Goal: Information Seeking & Learning: Compare options

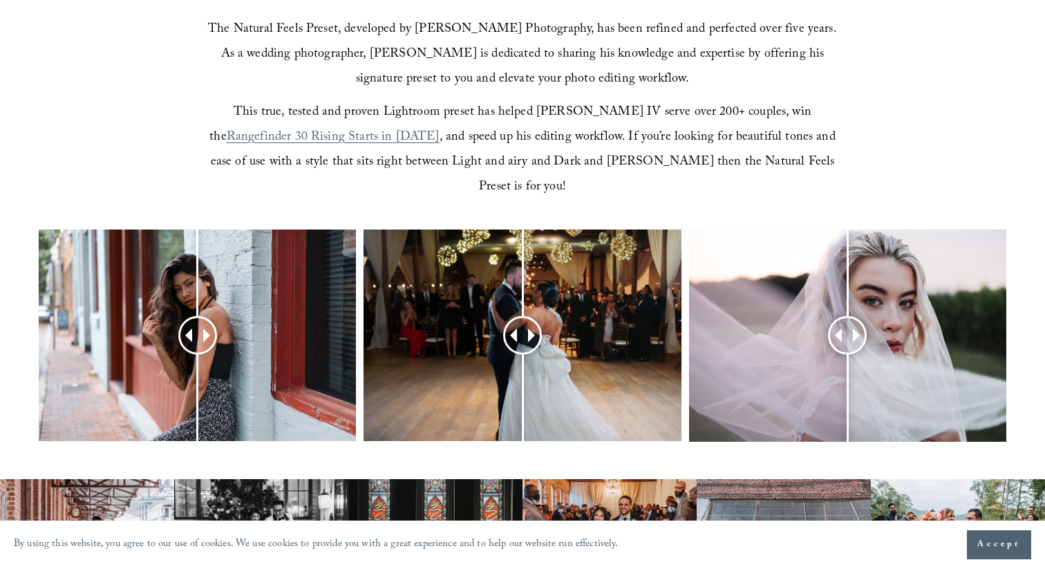
scroll to position [415, 0]
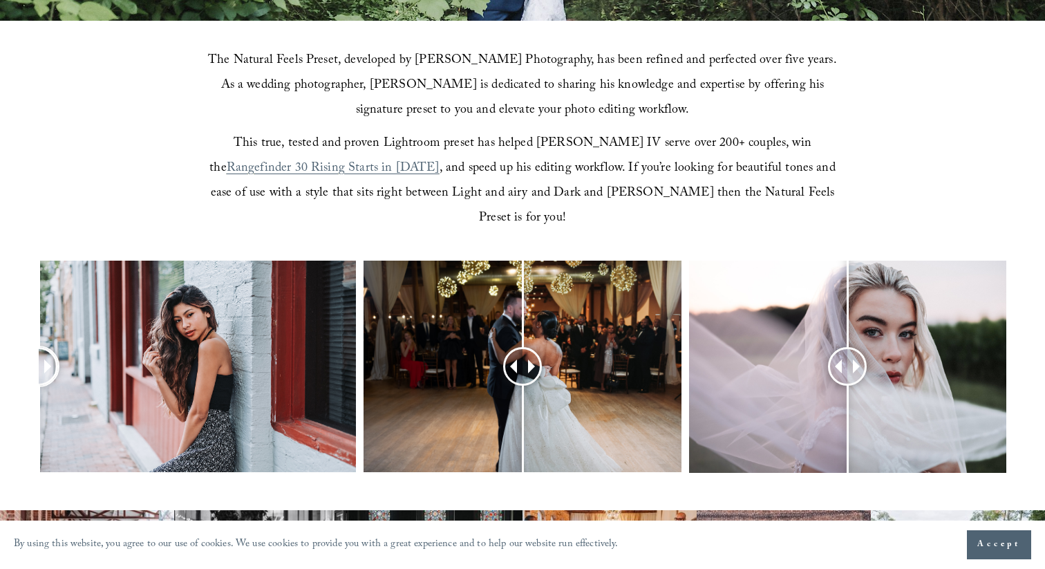
drag, startPoint x: 192, startPoint y: 353, endPoint x: 0, endPoint y: 361, distance: 192.4
click at [0, 361] on div at bounding box center [522, 385] width 1045 height 248
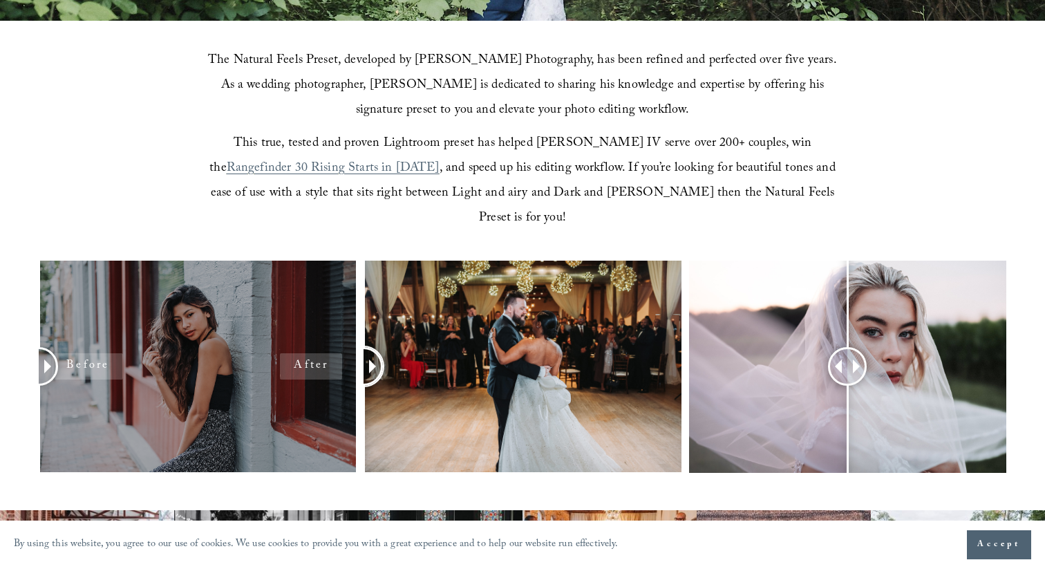
drag, startPoint x: 525, startPoint y: 348, endPoint x: 307, endPoint y: 348, distance: 218.4
click at [307, 348] on div at bounding box center [522, 385] width 1045 height 248
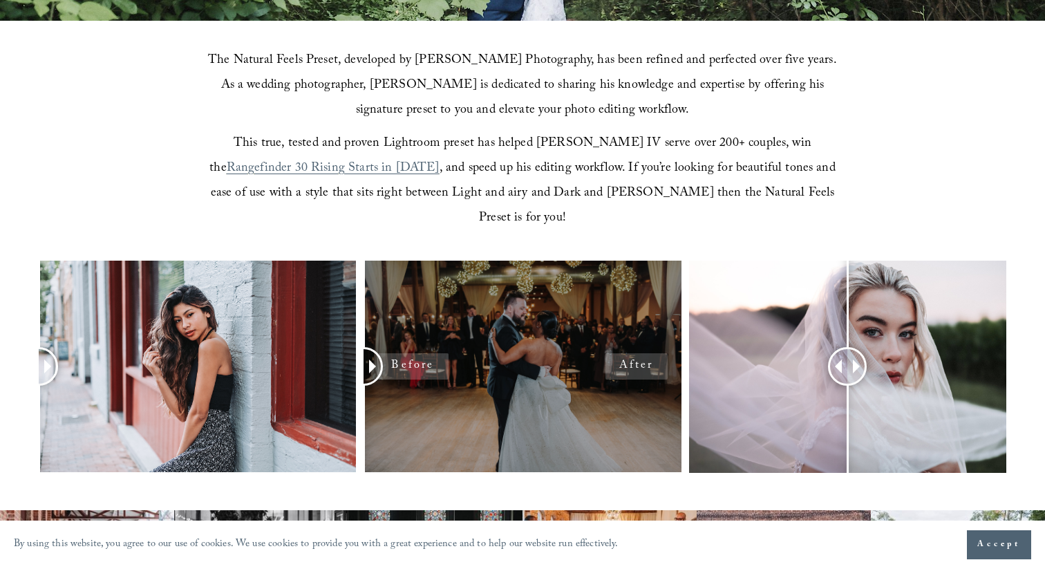
click at [532, 320] on div at bounding box center [522, 367] width 317 height 212
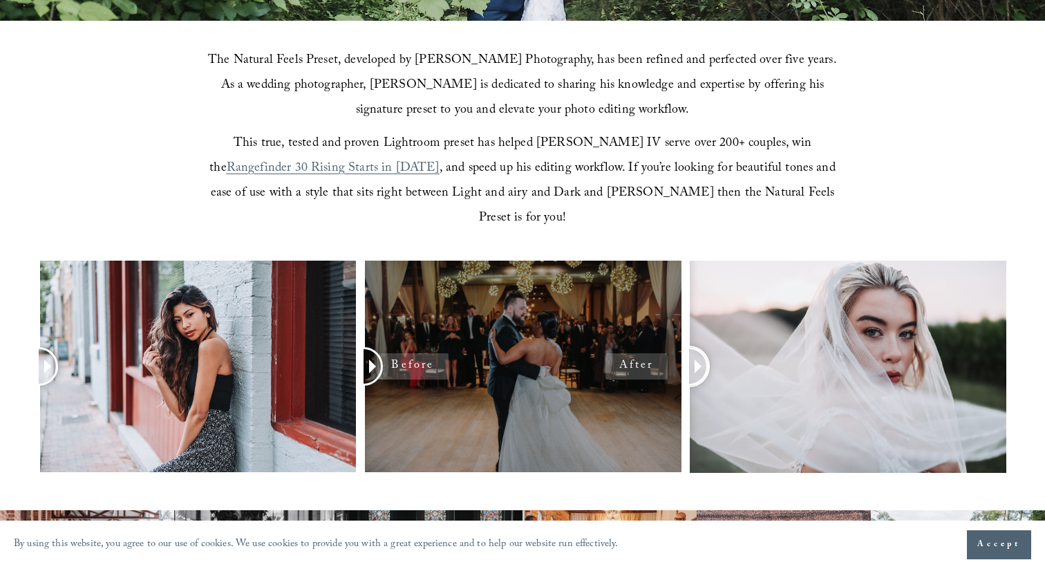
drag, startPoint x: 847, startPoint y: 333, endPoint x: 533, endPoint y: 328, distance: 313.9
click at [533, 328] on div at bounding box center [522, 385] width 1045 height 248
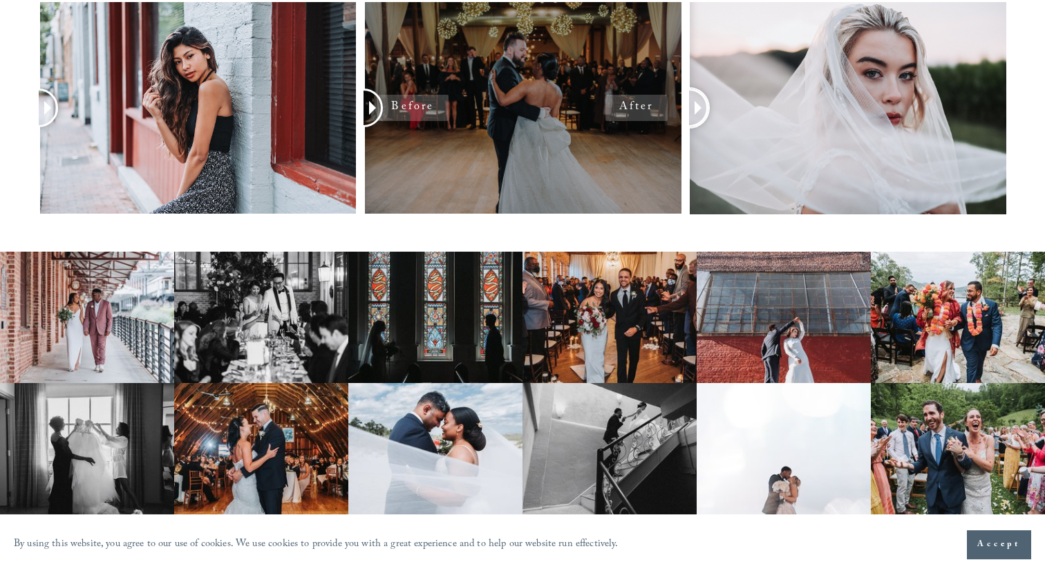
scroll to position [683, 0]
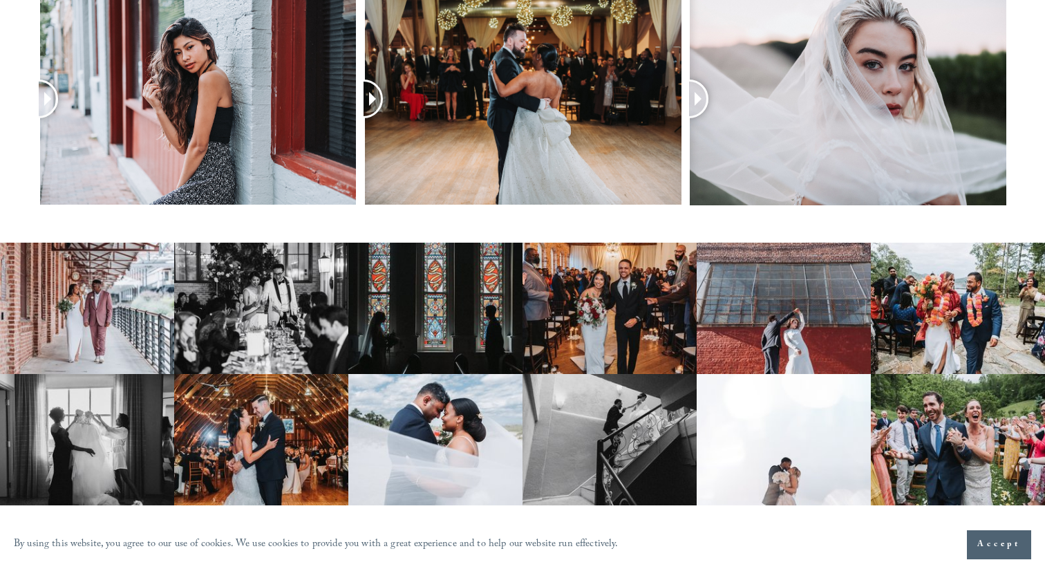
click at [452, 282] on img at bounding box center [435, 308] width 174 height 131
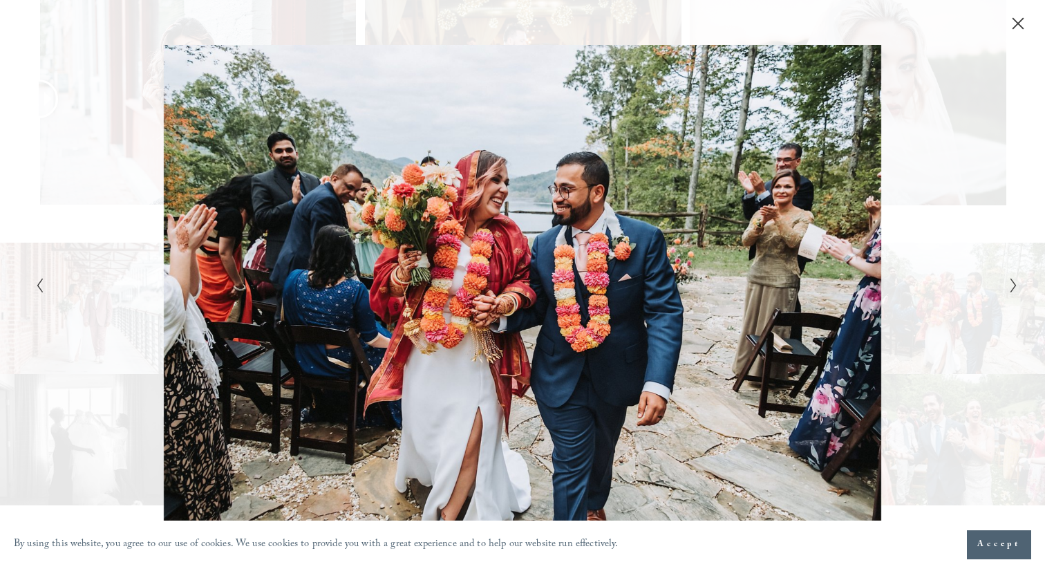
click at [574, 187] on div "Gallery" at bounding box center [768, 284] width 491 height 478
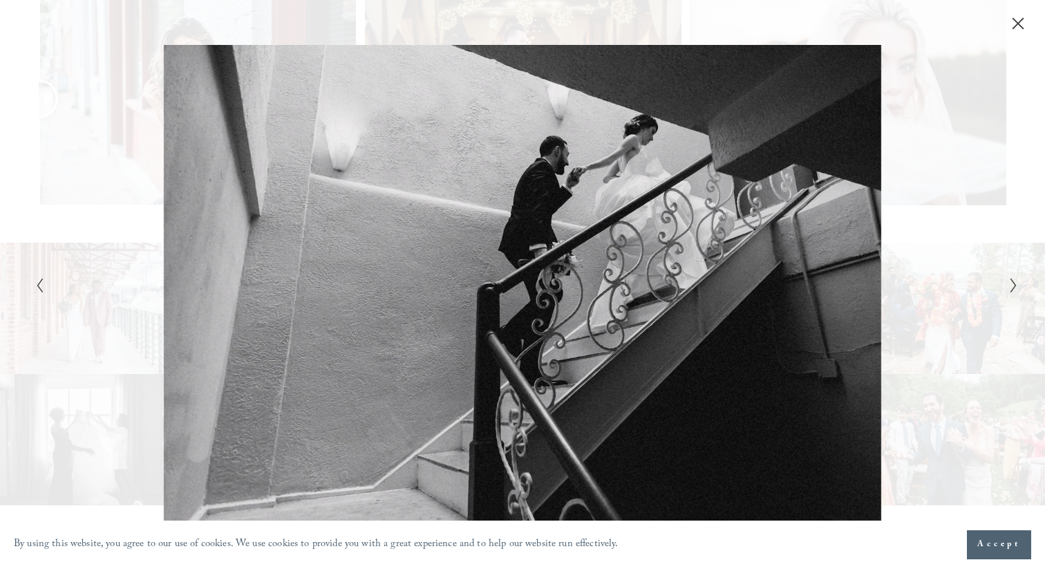
click at [1015, 289] on icon "Next Slide" at bounding box center [1013, 285] width 9 height 17
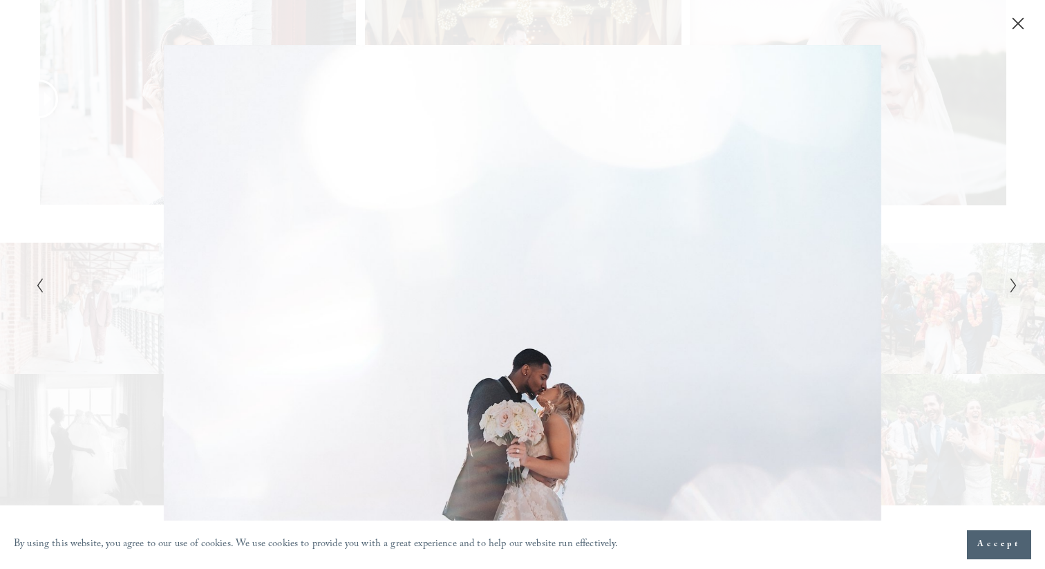
click at [1021, 290] on div "Gallery" at bounding box center [522, 284] width 1045 height 569
click at [1013, 282] on polyline "Next Slide" at bounding box center [1013, 286] width 5 height 14
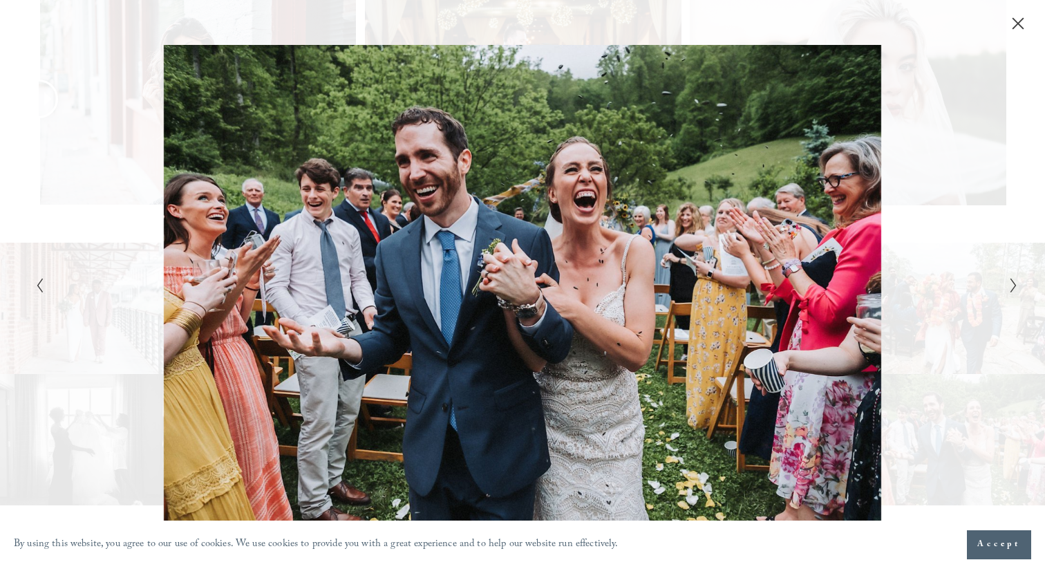
click at [1013, 282] on polyline "Next Slide" at bounding box center [1013, 286] width 5 height 14
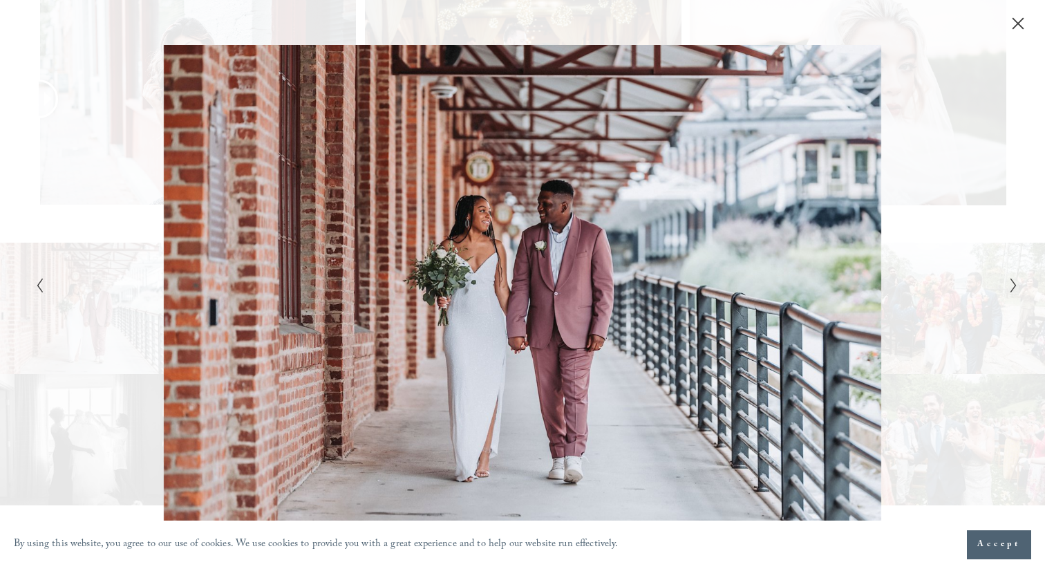
click at [1019, 279] on div "Gallery" at bounding box center [522, 284] width 1045 height 569
click at [1012, 291] on icon "Next Slide" at bounding box center [1013, 285] width 9 height 17
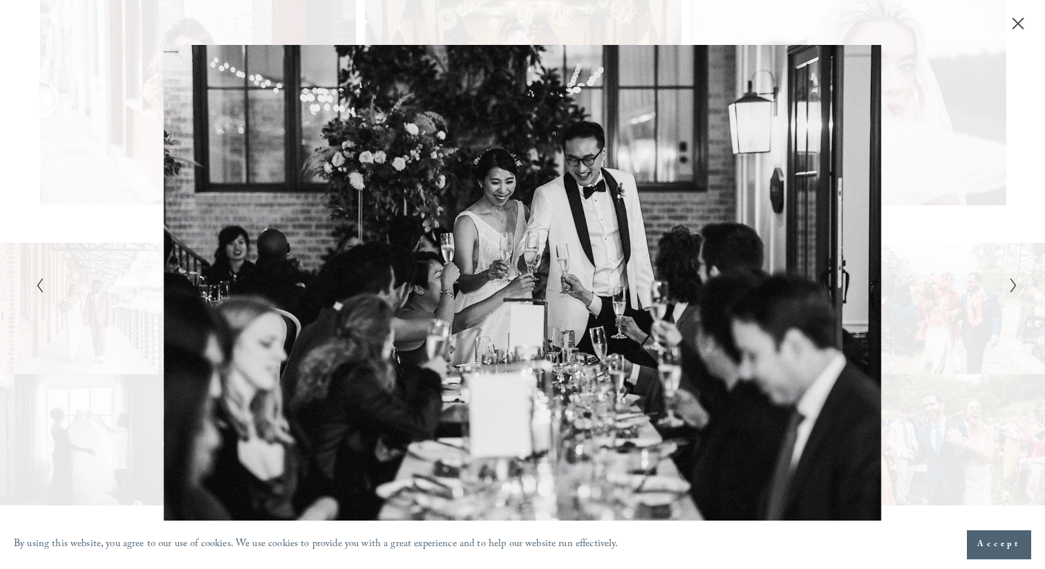
click at [1012, 291] on icon "Next Slide" at bounding box center [1013, 285] width 9 height 17
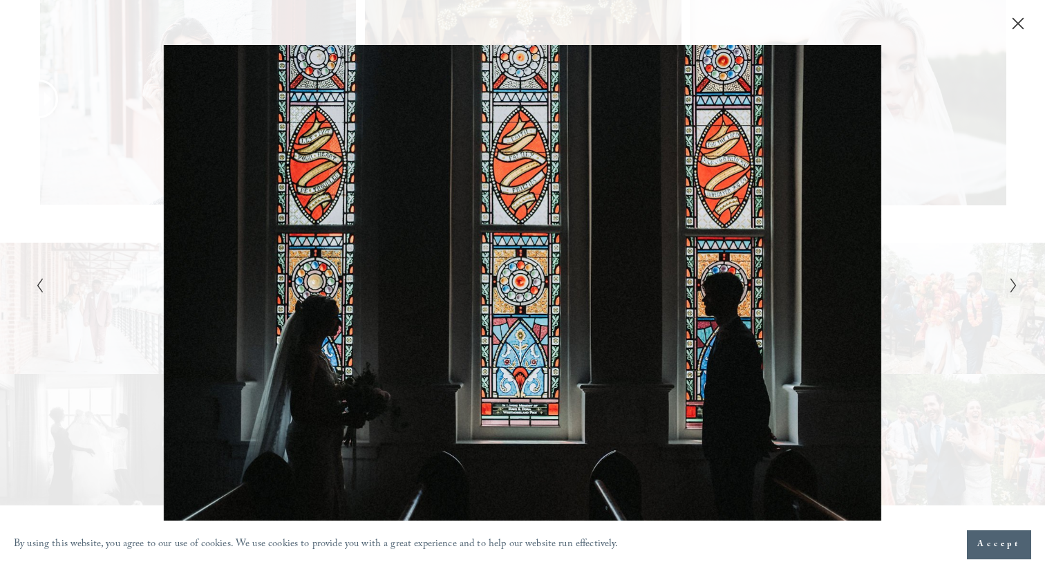
click at [1012, 291] on icon "Next Slide" at bounding box center [1013, 285] width 9 height 17
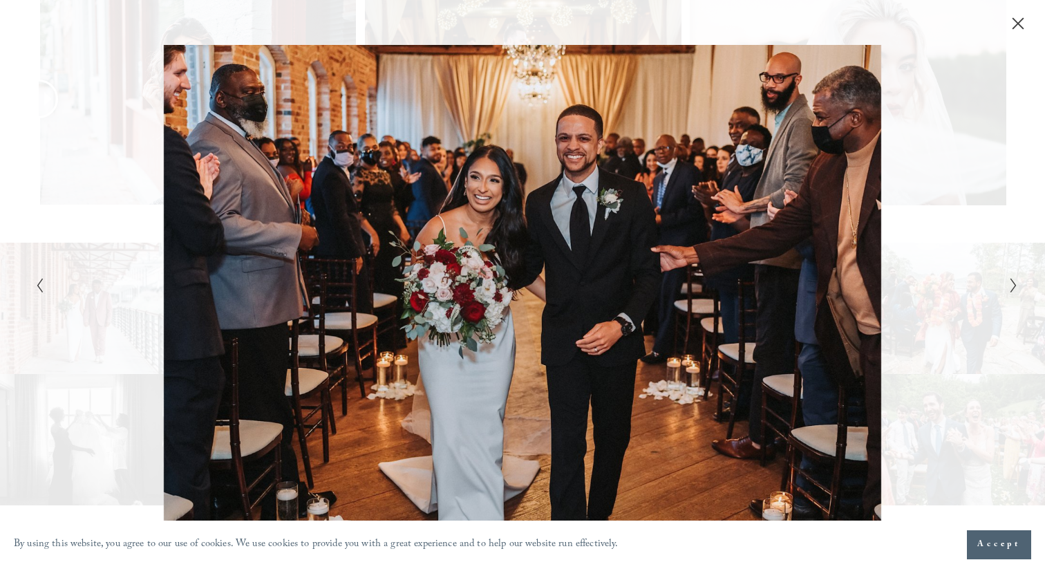
click at [995, 270] on div "Gallery" at bounding box center [768, 284] width 491 height 478
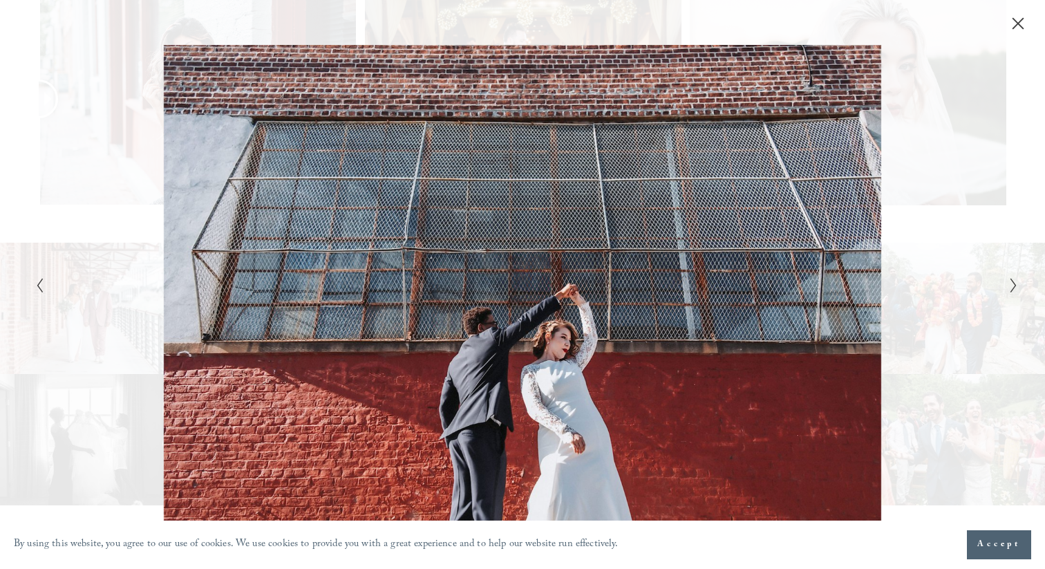
click at [989, 115] on div "Gallery" at bounding box center [768, 284] width 491 height 478
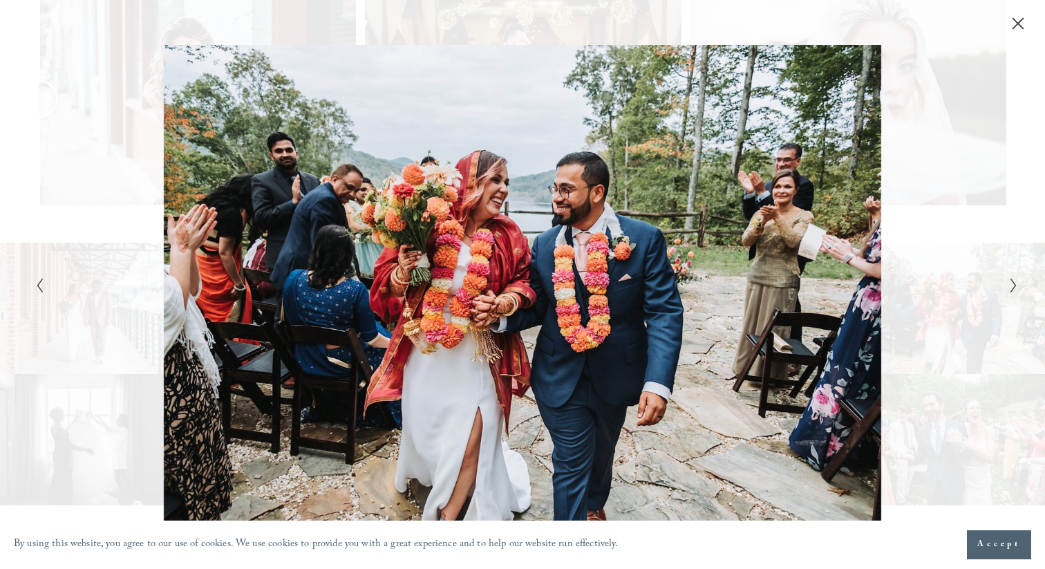
click at [1017, 32] on div "Gallery" at bounding box center [522, 284] width 1045 height 569
click at [1026, 21] on button "Close" at bounding box center [1018, 23] width 22 height 15
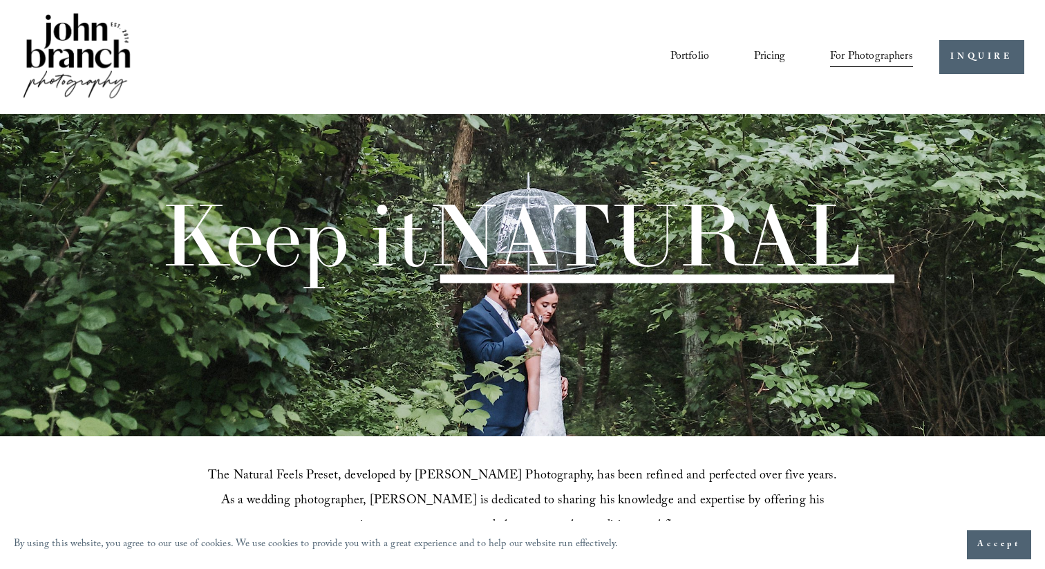
click at [0, 0] on span "Presets" at bounding box center [0, 0] width 0 height 0
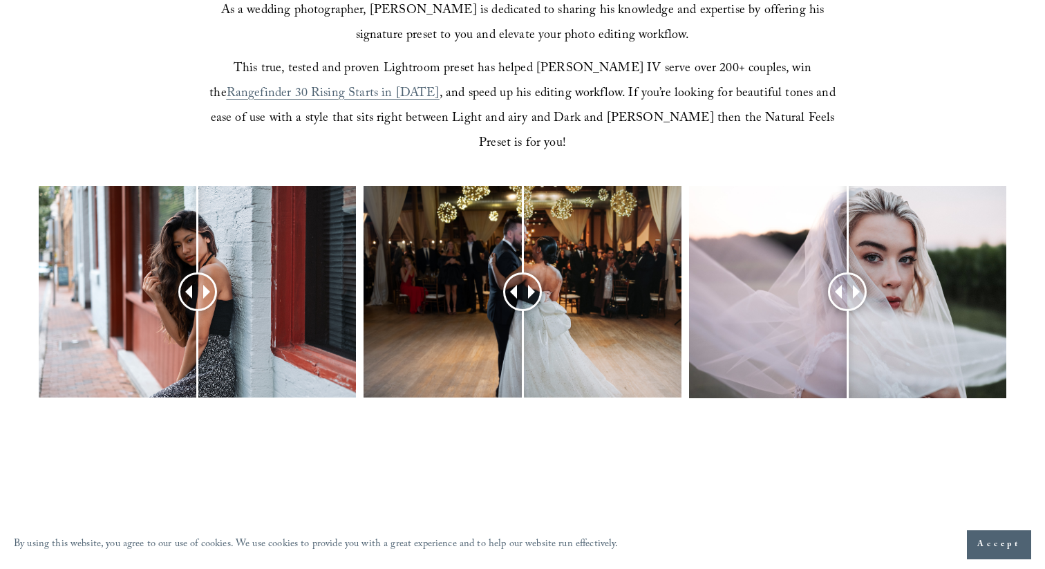
scroll to position [560, 0]
